Goal: Navigation & Orientation: Find specific page/section

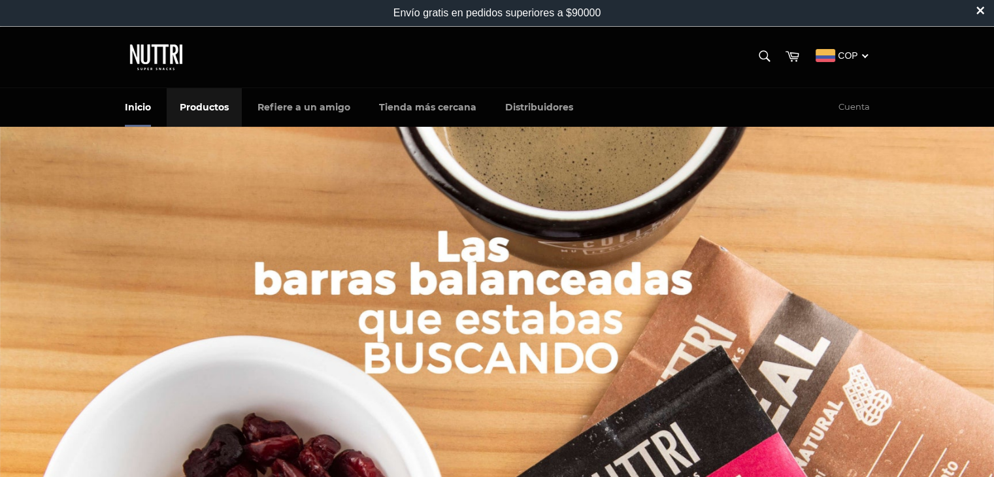
click at [211, 113] on link "Productos" at bounding box center [204, 107] width 75 height 39
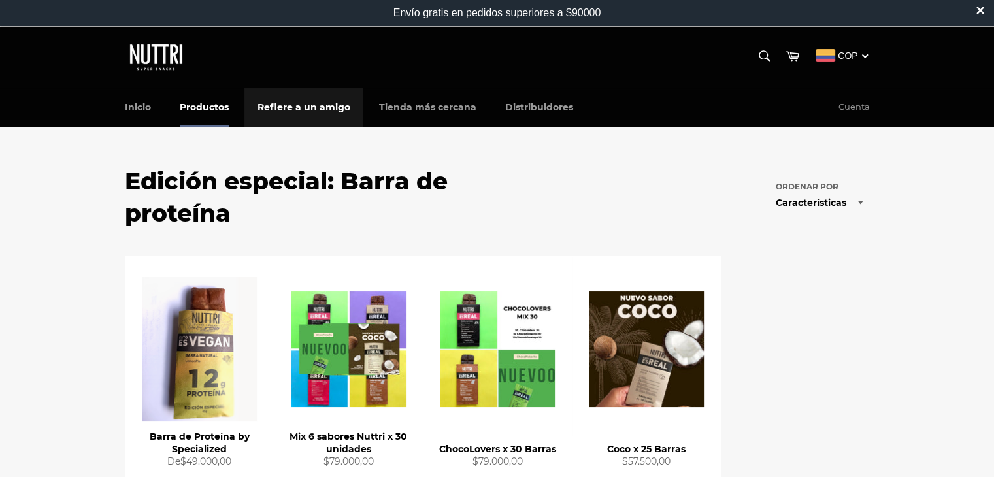
click at [304, 89] on link "Refiere a un amigo" at bounding box center [303, 107] width 119 height 39
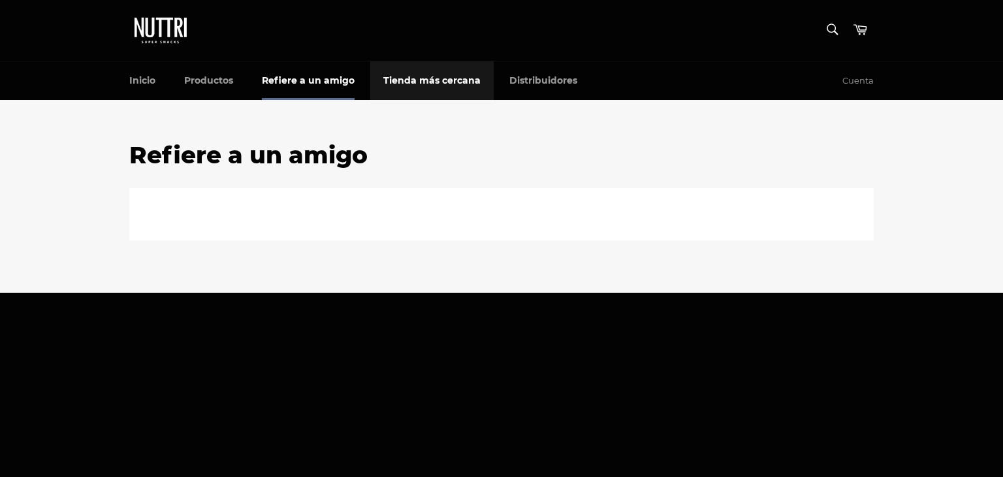
click at [434, 89] on link "Tienda más cercana" at bounding box center [431, 80] width 123 height 39
